Goal: Task Accomplishment & Management: Manage account settings

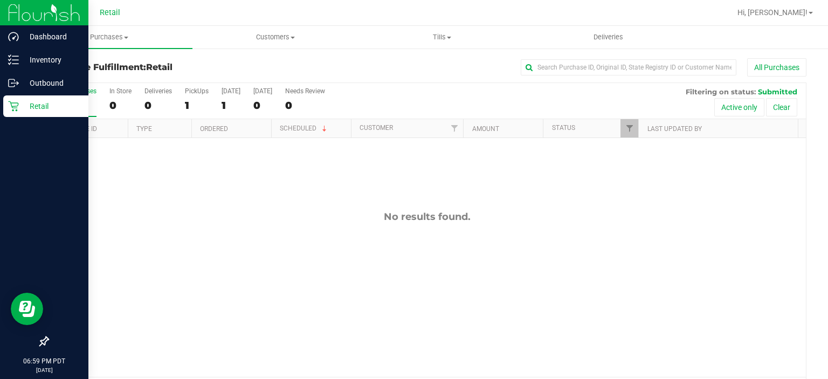
click at [9, 106] on icon at bounding box center [13, 106] width 11 height 11
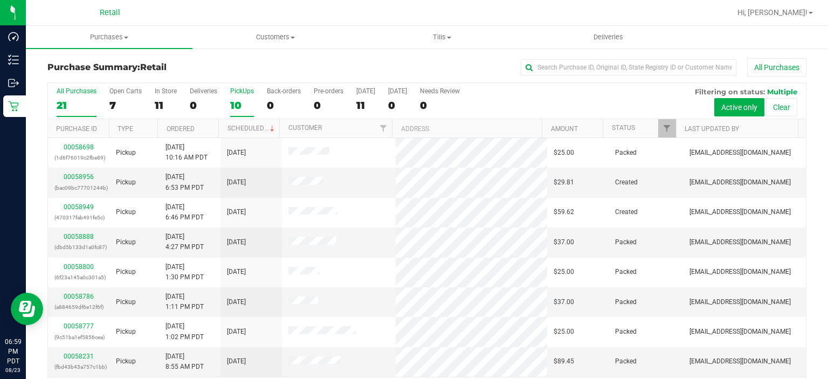
click at [244, 101] on div "10" at bounding box center [242, 105] width 24 height 12
click at [0, 0] on input "PickUps 10" at bounding box center [0, 0] width 0 height 0
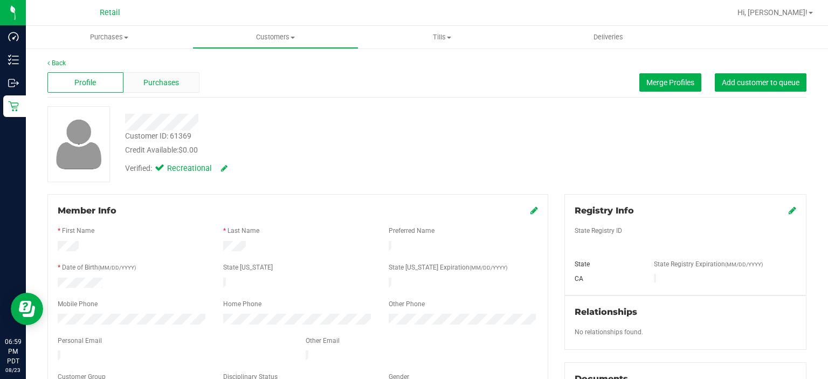
click at [176, 86] on span "Purchases" at bounding box center [161, 82] width 36 height 11
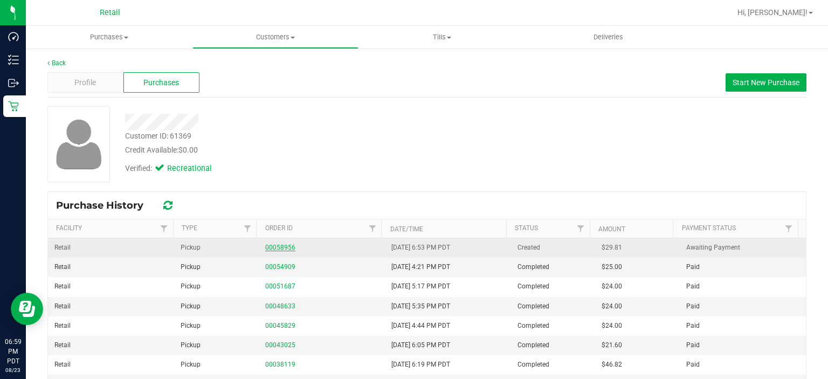
click at [280, 247] on link "00058956" at bounding box center [280, 248] width 30 height 8
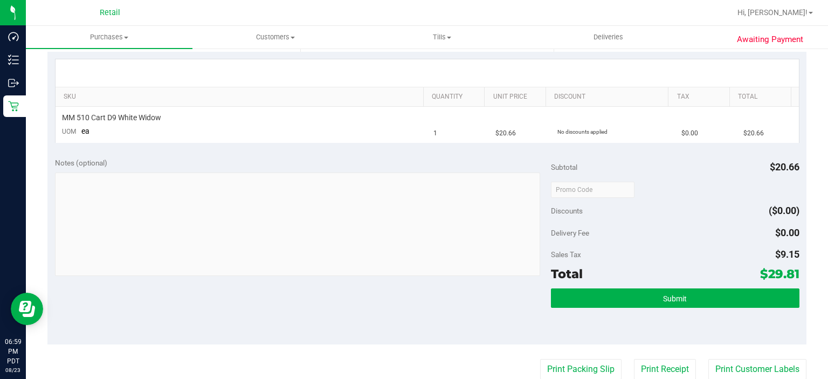
scroll to position [240, 0]
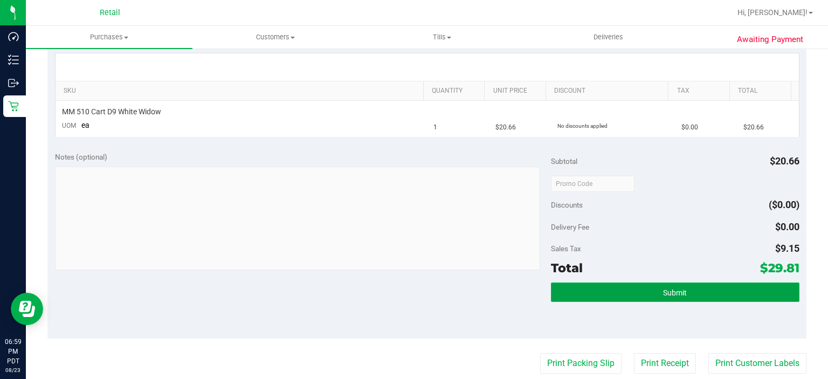
click at [703, 288] on button "Submit" at bounding box center [675, 291] width 248 height 19
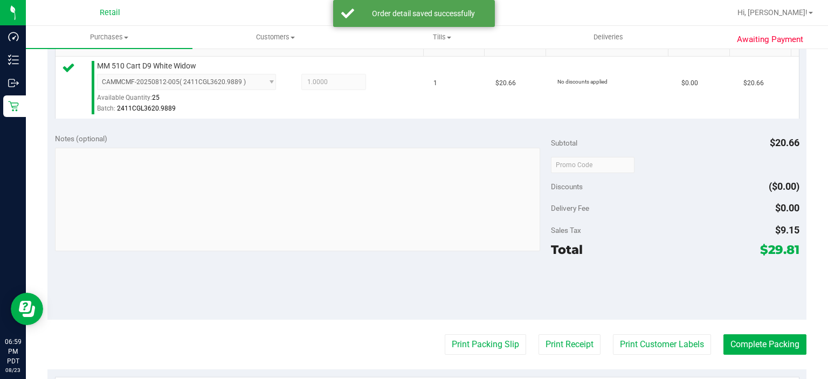
scroll to position [285, 0]
click at [746, 335] on button "Complete Packing" at bounding box center [764, 344] width 83 height 20
click at [746, 345] on button "Complete Packing" at bounding box center [760, 344] width 92 height 20
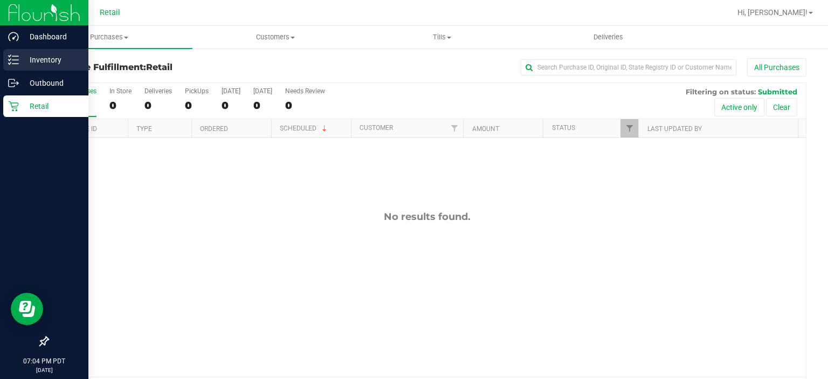
click at [15, 64] on line at bounding box center [15, 64] width 6 height 0
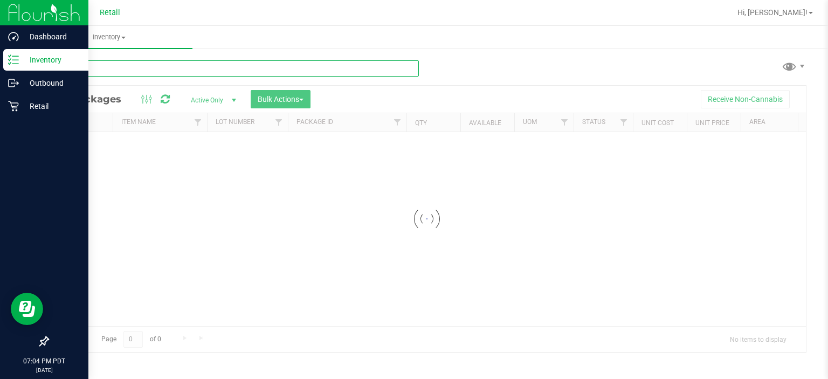
click at [151, 69] on input "text" at bounding box center [232, 68] width 371 height 16
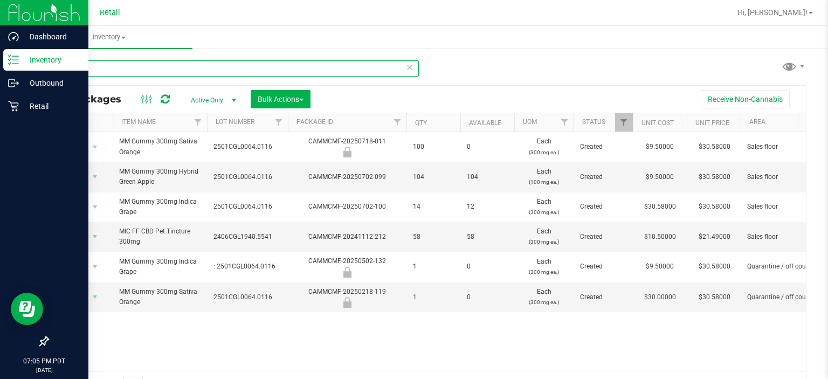
scroll to position [0, 4]
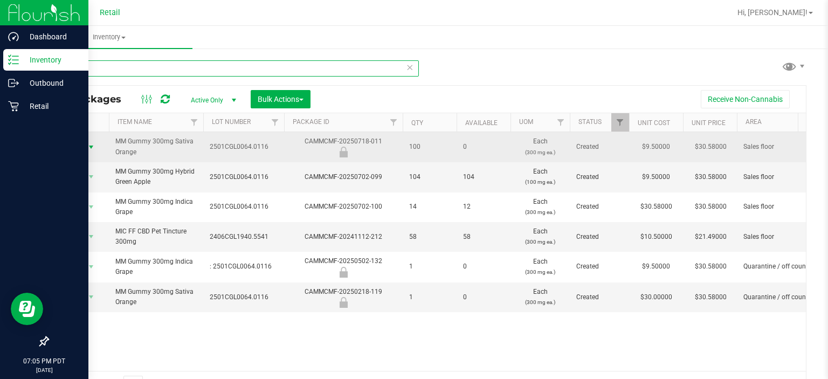
type input "300mg"
click at [87, 148] on span "select" at bounding box center [91, 147] width 9 height 9
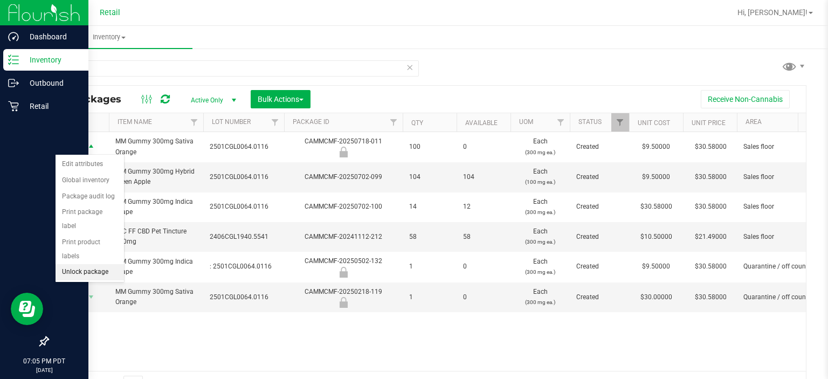
click at [102, 264] on li "Unlock package" at bounding box center [89, 272] width 68 height 16
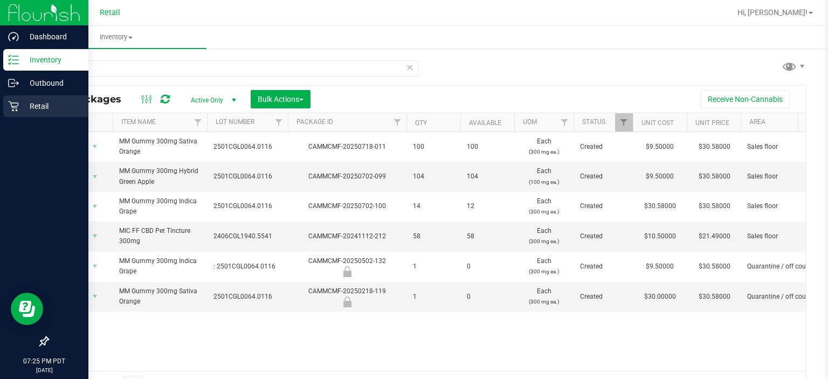
click at [21, 116] on div "Retail" at bounding box center [45, 106] width 85 height 22
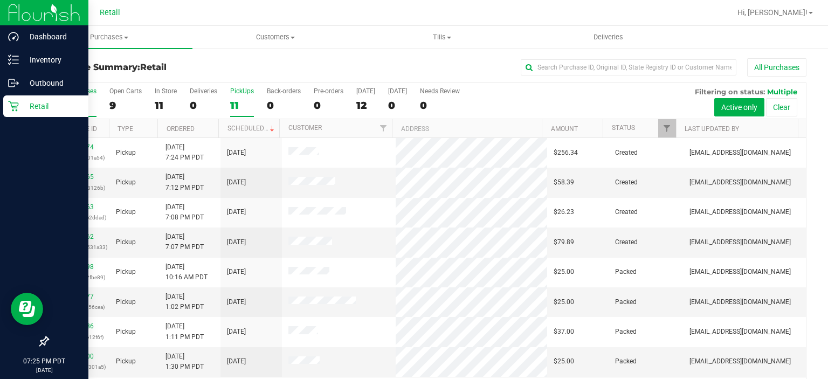
click at [244, 96] on label "PickUps 11" at bounding box center [242, 102] width 24 height 30
click at [0, 0] on input "PickUps 11" at bounding box center [0, 0] width 0 height 0
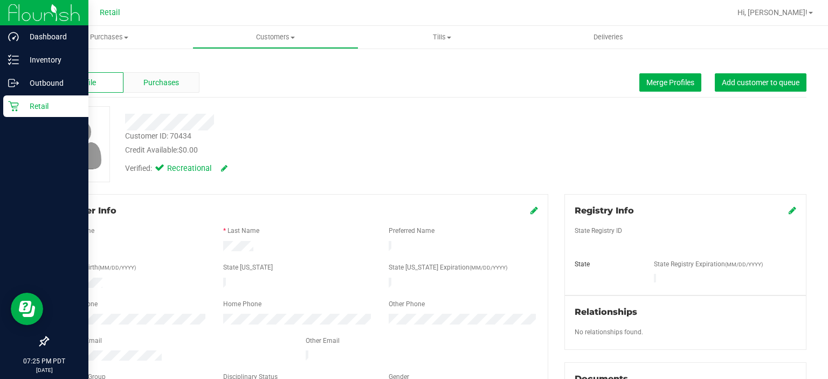
click at [168, 75] on div "Purchases" at bounding box center [161, 82] width 76 height 20
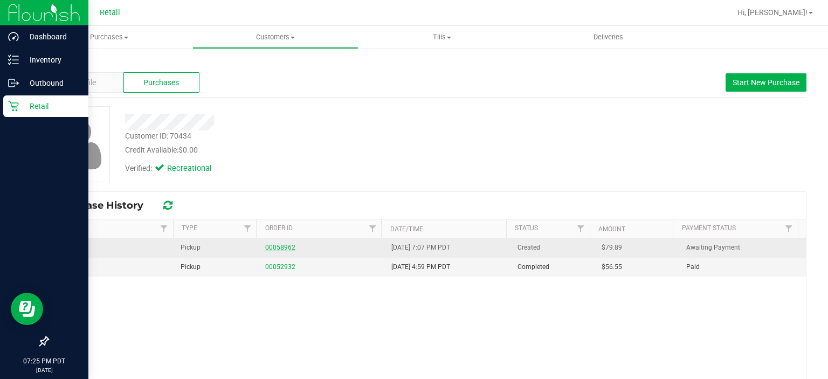
click at [279, 247] on link "00058962" at bounding box center [280, 248] width 30 height 8
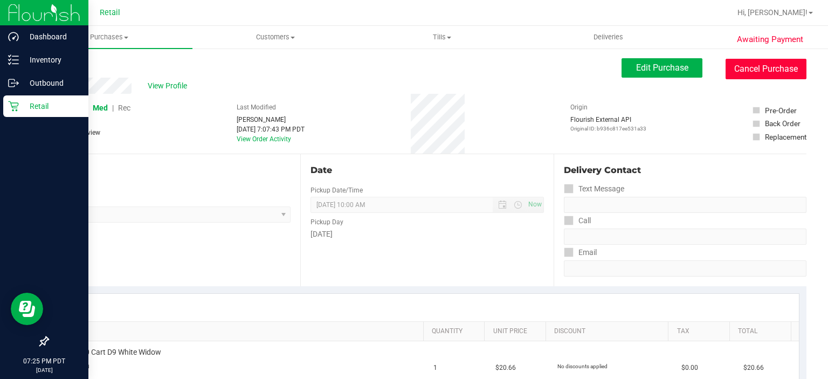
click at [772, 75] on button "Cancel Purchase" at bounding box center [765, 69] width 81 height 20
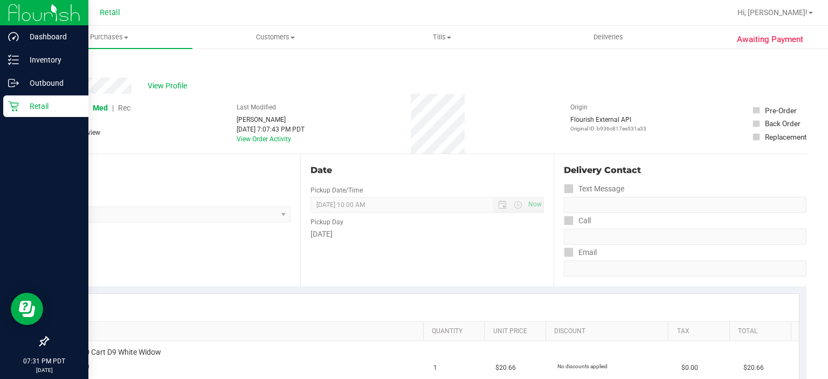
click at [19, 111] on p "Retail" at bounding box center [51, 106] width 65 height 13
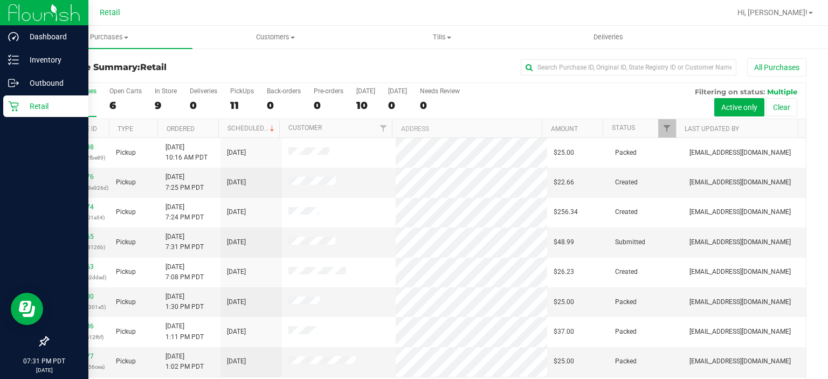
click at [65, 115] on div "Retail" at bounding box center [45, 106] width 85 height 22
click at [68, 69] on div "Inventory" at bounding box center [45, 60] width 85 height 22
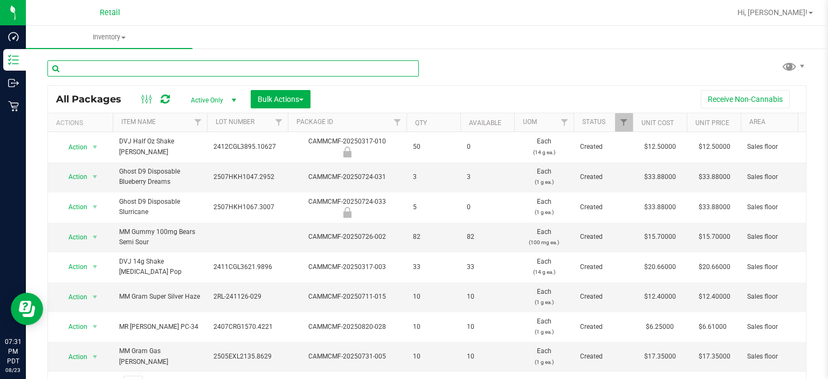
click at [206, 68] on input "text" at bounding box center [232, 68] width 371 height 16
click at [196, 70] on input "text" at bounding box center [232, 68] width 371 height 16
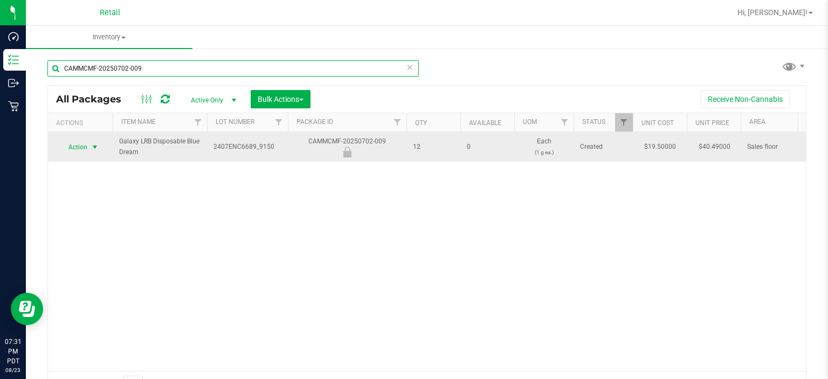
type input "CAMMCMF-20250702-009"
click at [92, 146] on span "select" at bounding box center [95, 147] width 9 height 9
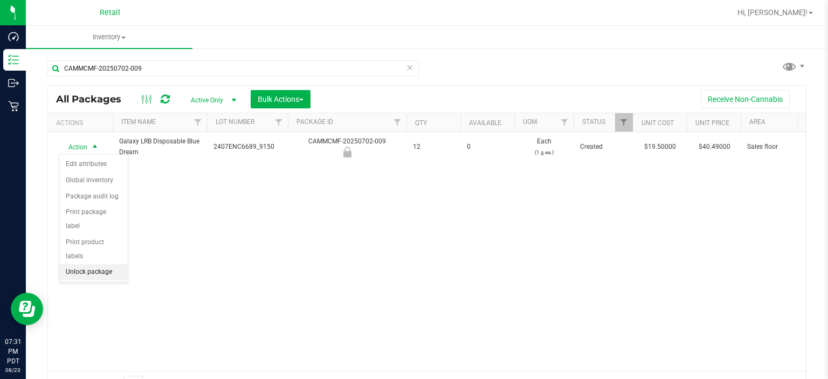
click at [92, 265] on li "Unlock package" at bounding box center [93, 272] width 68 height 16
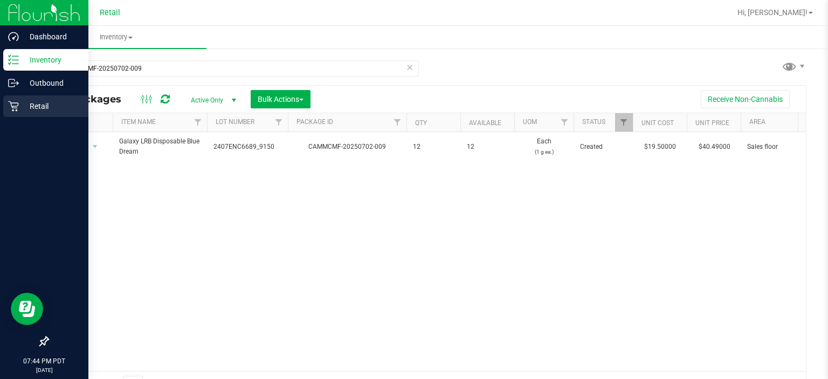
click at [8, 110] on icon at bounding box center [13, 106] width 11 height 11
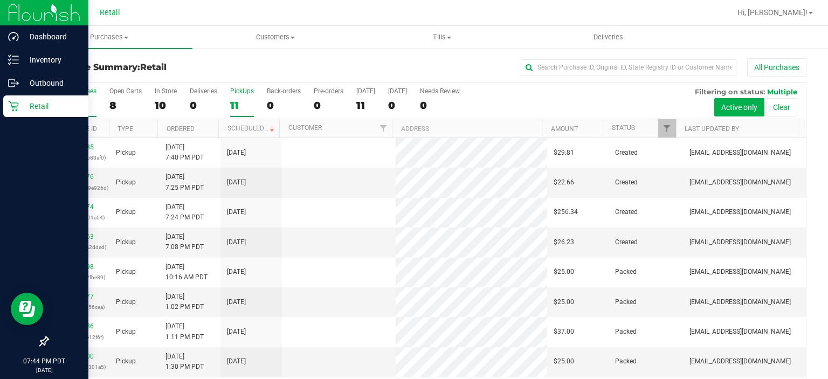
click at [251, 101] on div "11" at bounding box center [242, 105] width 24 height 12
click at [0, 0] on input "PickUps 11" at bounding box center [0, 0] width 0 height 0
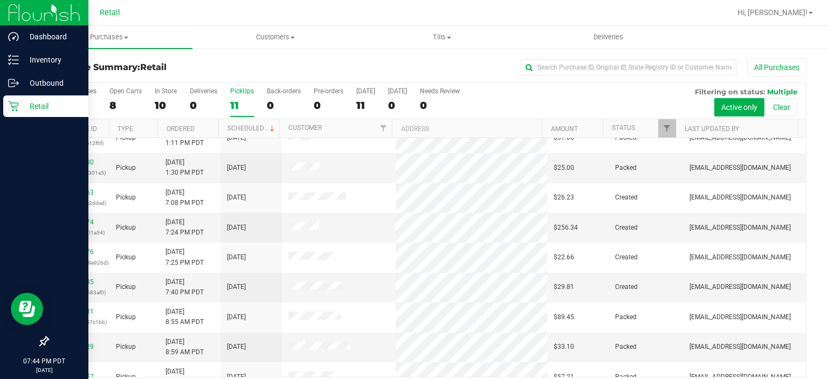
scroll to position [86, 0]
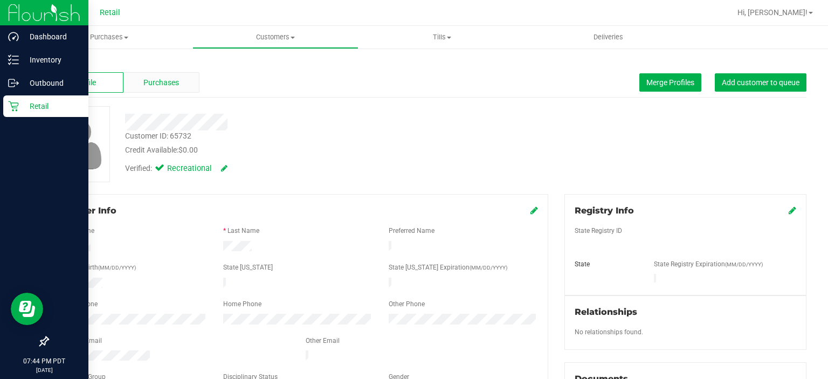
click at [163, 80] on span "Purchases" at bounding box center [161, 82] width 36 height 11
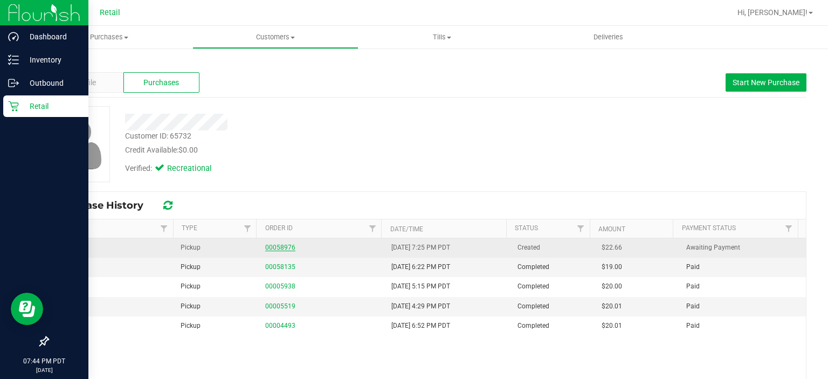
click at [268, 246] on link "00058976" at bounding box center [280, 248] width 30 height 8
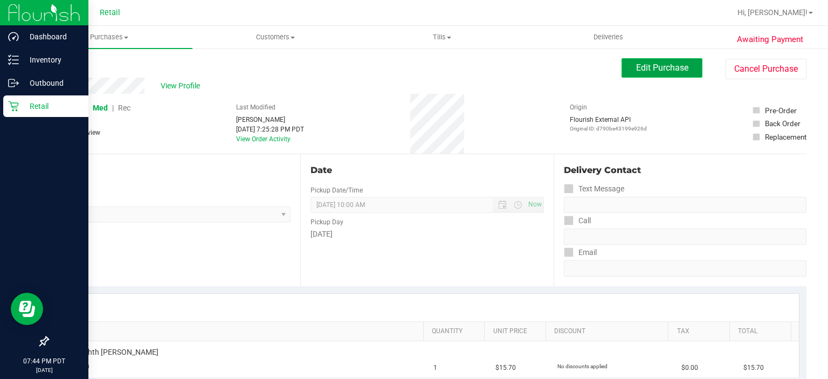
click at [648, 66] on span "Edit Purchase" at bounding box center [662, 68] width 52 height 10
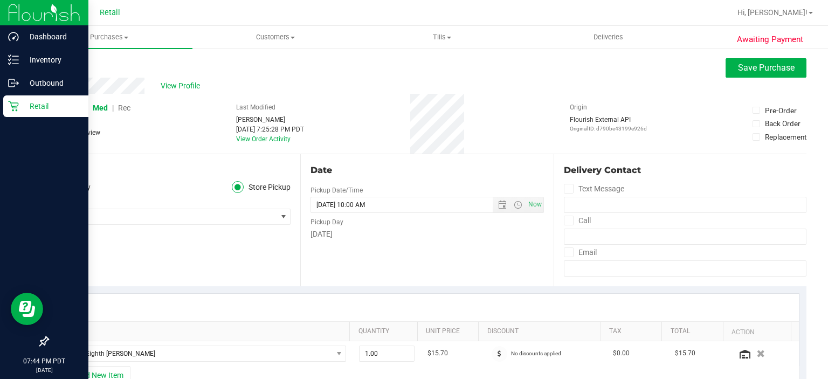
click at [124, 107] on span "Rec" at bounding box center [124, 107] width 12 height 9
click at [773, 69] on span "Save Purchase" at bounding box center [766, 68] width 57 height 10
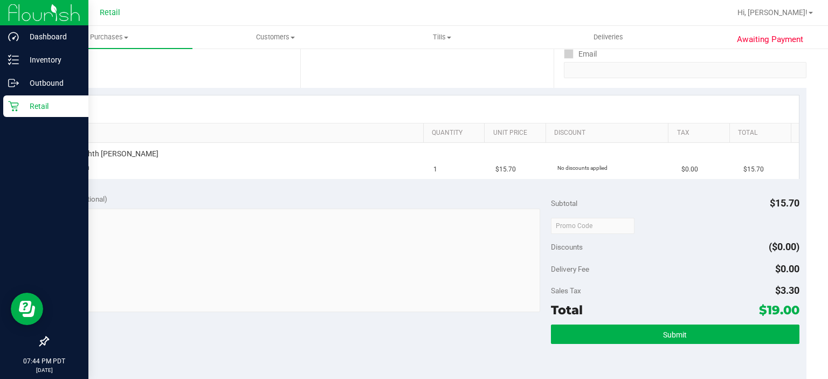
scroll to position [199, 0]
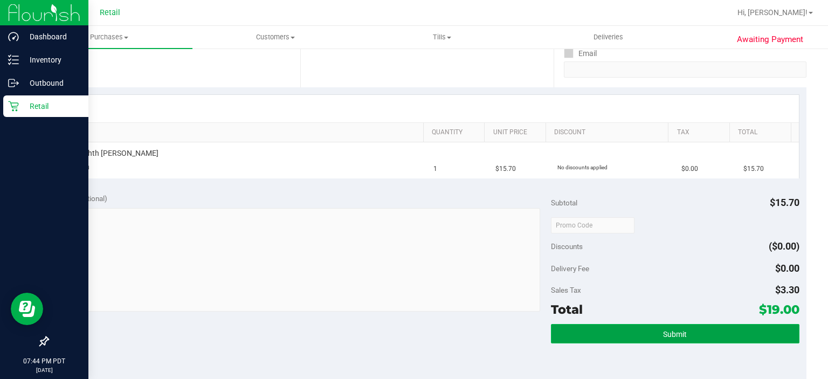
click at [708, 337] on button "Submit" at bounding box center [675, 333] width 248 height 19
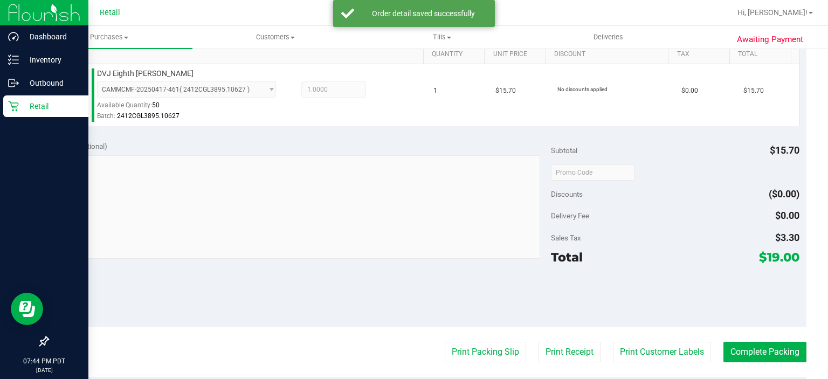
scroll to position [279, 0]
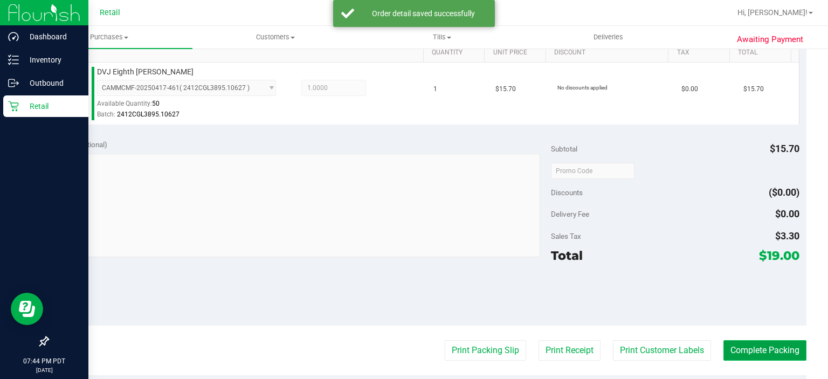
click at [755, 343] on button "Complete Packing" at bounding box center [764, 350] width 83 height 20
